Goal: Check status: Check status

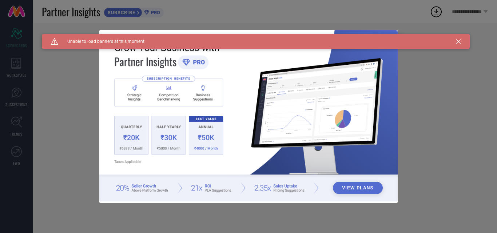
type input "All"
click at [461, 40] on div "Caution Created with Sketch. Unable to load banners at this moment" at bounding box center [256, 41] width 428 height 15
click at [483, 52] on div "View Plans" at bounding box center [248, 116] width 497 height 233
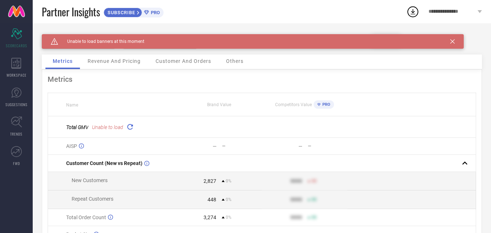
click at [454, 43] on icon at bounding box center [452, 41] width 4 height 4
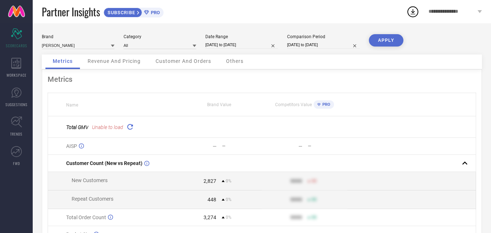
click at [385, 40] on button "APPLY" at bounding box center [386, 40] width 35 height 12
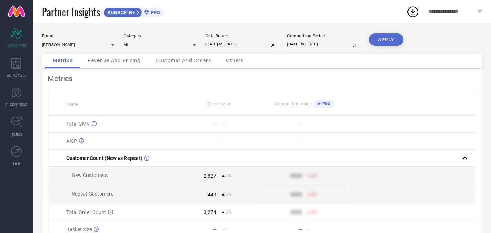
scroll to position [0, 0]
click at [261, 45] on input "[DATE] to [DATE]" at bounding box center [241, 45] width 73 height 8
select select "8"
select select "2025"
select select "9"
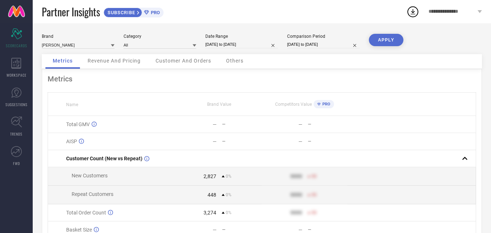
select select "2025"
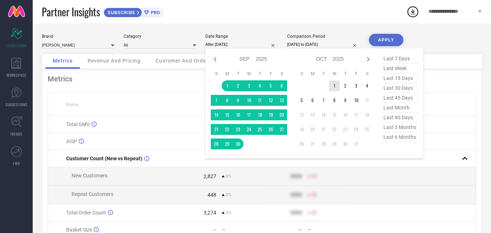
click at [338, 84] on td "1" at bounding box center [334, 85] width 11 height 11
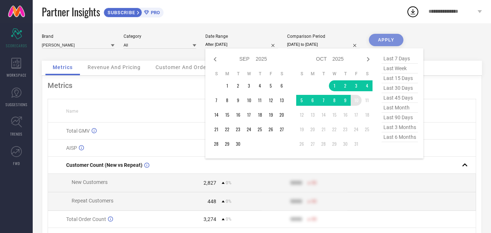
type input "[DATE] to [DATE]"
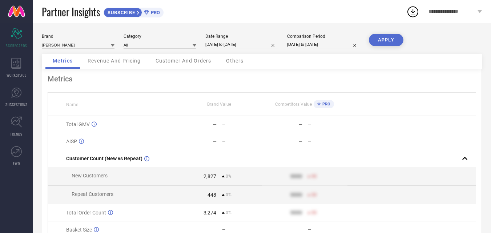
select select "8"
select select "2025"
select select "9"
select select "2025"
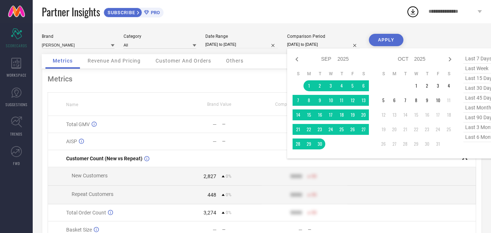
click at [325, 45] on input "[DATE] to [DATE]" at bounding box center [323, 45] width 73 height 8
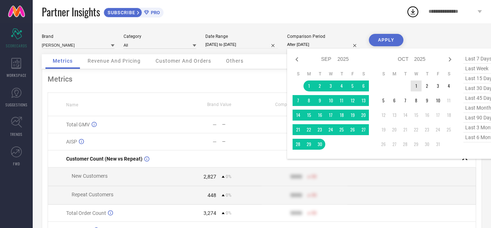
click at [415, 83] on td "1" at bounding box center [416, 85] width 11 height 11
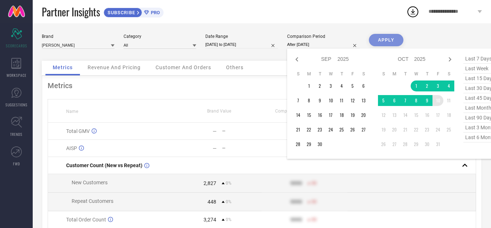
type input "[DATE] to [DATE]"
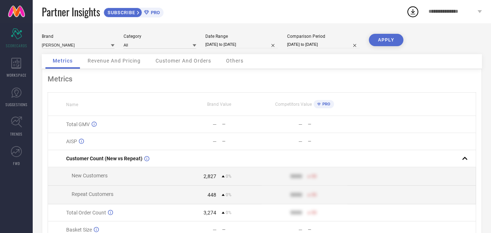
click at [387, 35] on button "APPLY" at bounding box center [386, 40] width 35 height 12
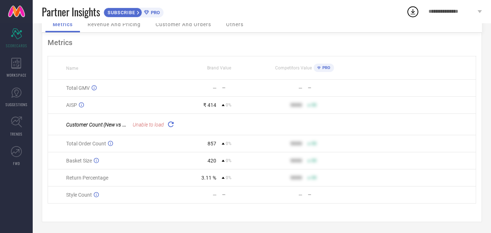
scroll to position [39, 0]
